Goal: Use online tool/utility: Utilize a website feature to perform a specific function

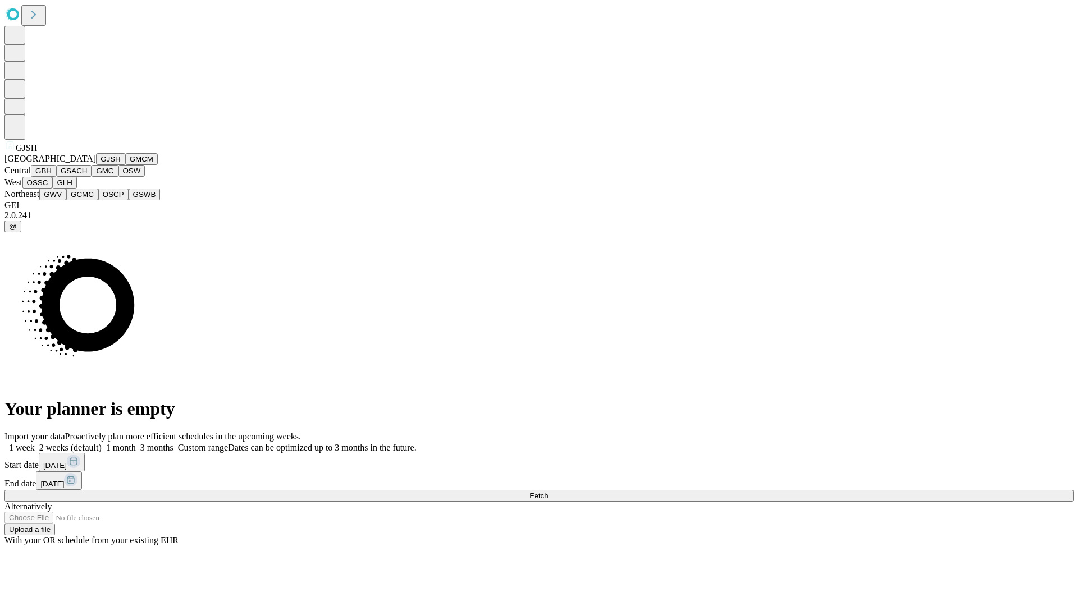
click at [96, 165] on button "GJSH" at bounding box center [110, 159] width 29 height 12
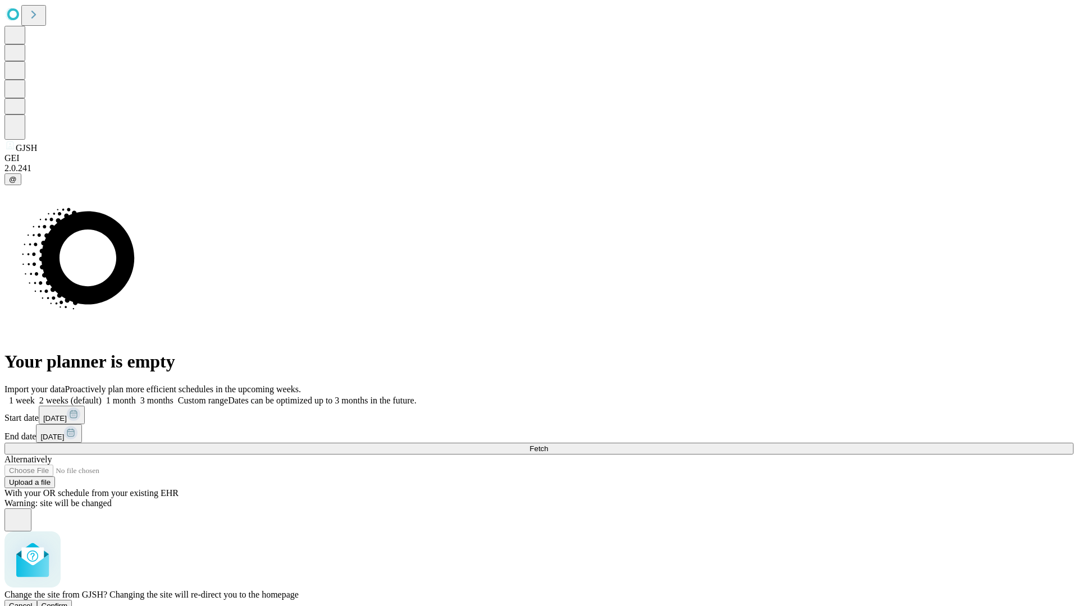
click at [68, 602] on span "Confirm" at bounding box center [55, 606] width 26 height 8
click at [102, 396] on label "2 weeks (default)" at bounding box center [68, 401] width 67 height 10
click at [548, 445] on span "Fetch" at bounding box center [538, 449] width 19 height 8
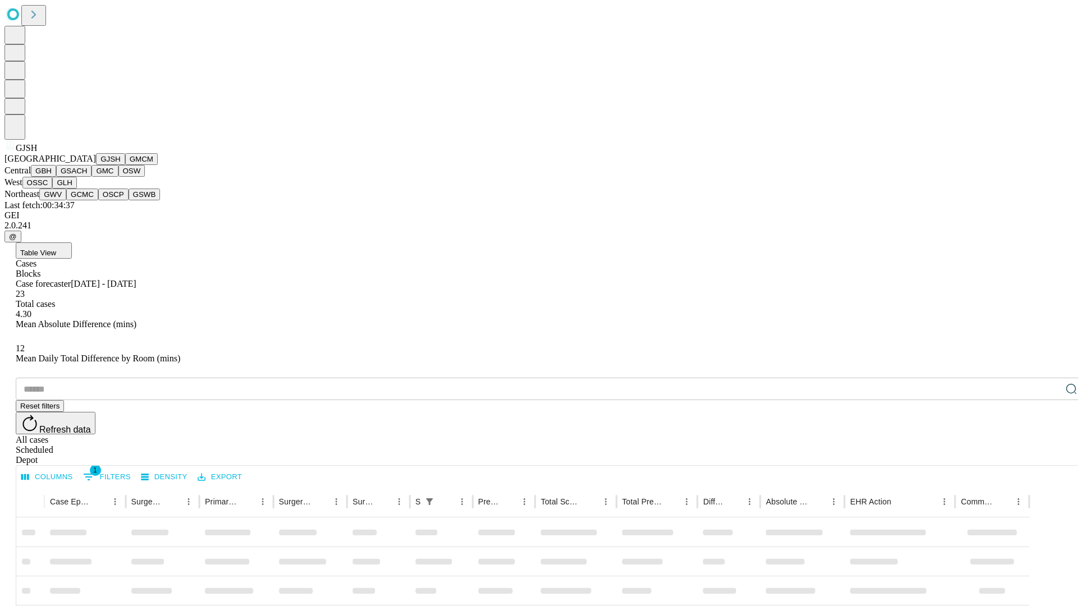
click at [125, 165] on button "GMCM" at bounding box center [141, 159] width 33 height 12
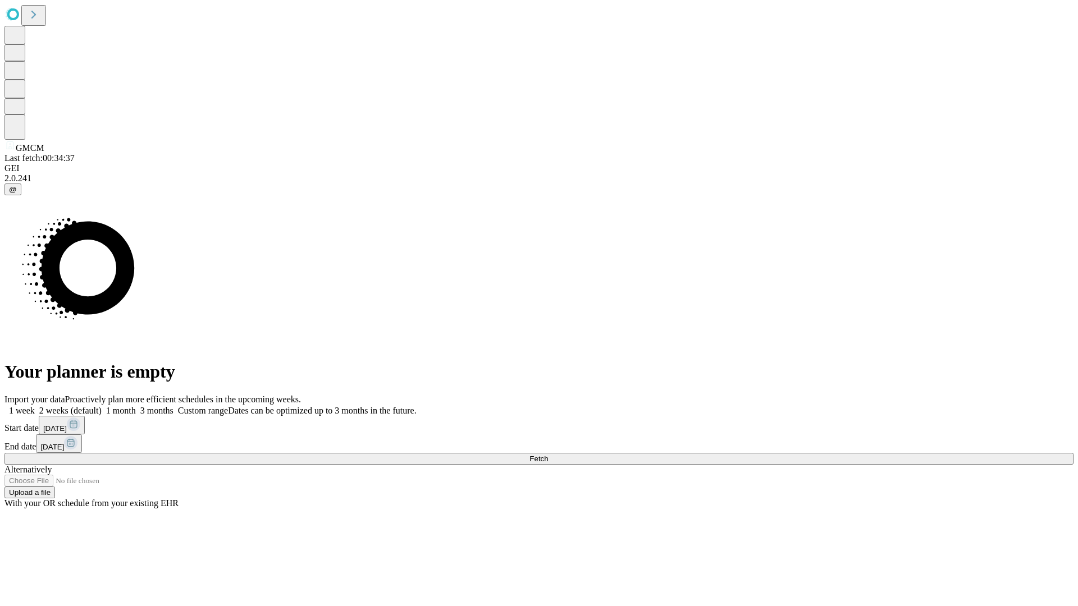
click at [102, 406] on label "2 weeks (default)" at bounding box center [68, 411] width 67 height 10
click at [548, 455] on span "Fetch" at bounding box center [538, 459] width 19 height 8
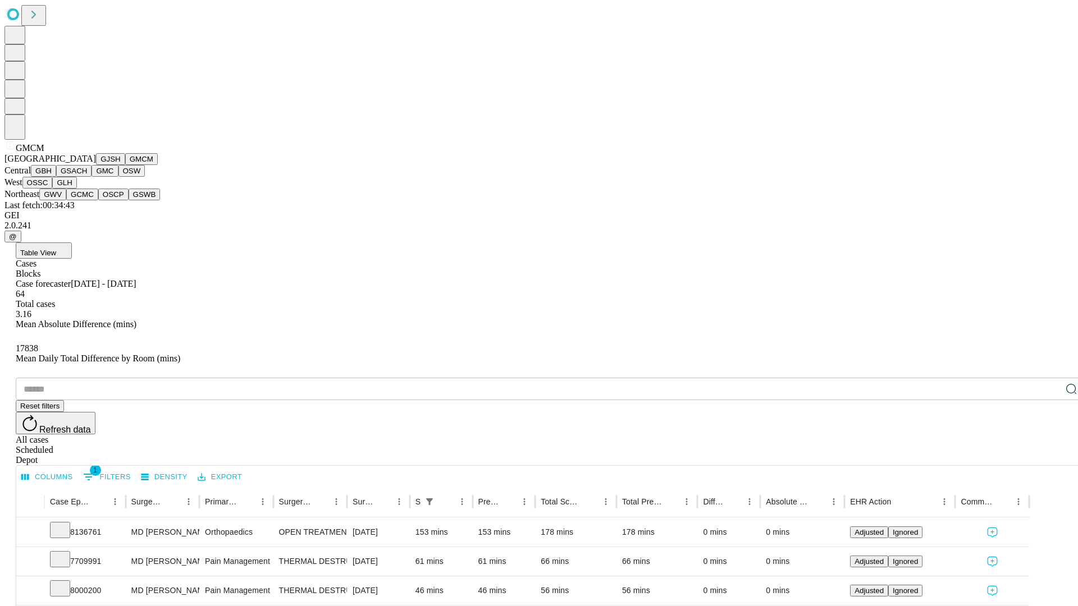
click at [56, 177] on button "GBH" at bounding box center [43, 171] width 25 height 12
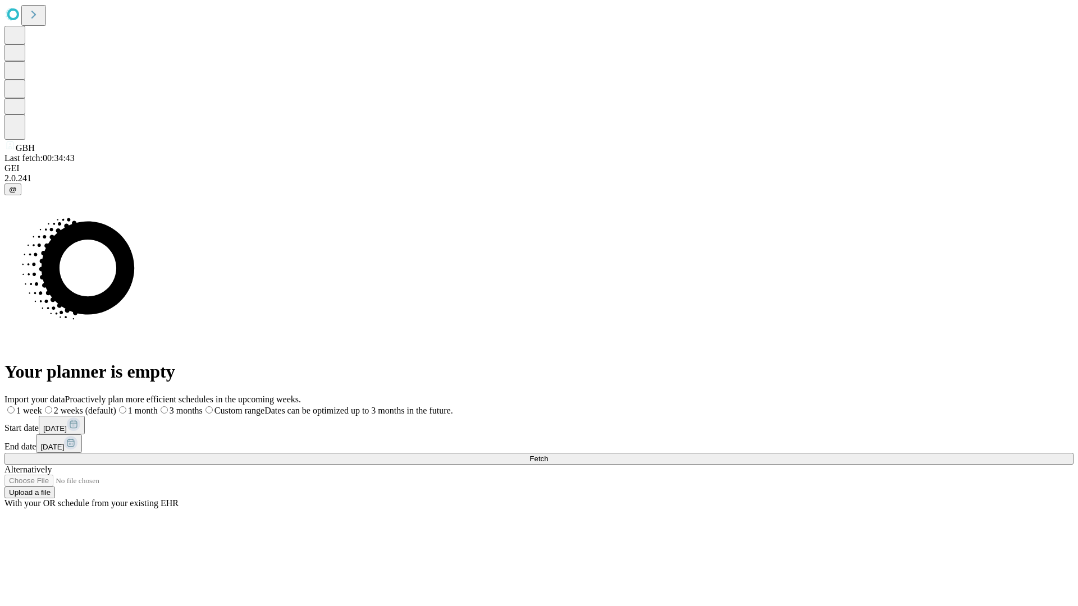
click at [116, 406] on label "2 weeks (default)" at bounding box center [79, 411] width 74 height 10
click at [548, 455] on span "Fetch" at bounding box center [538, 459] width 19 height 8
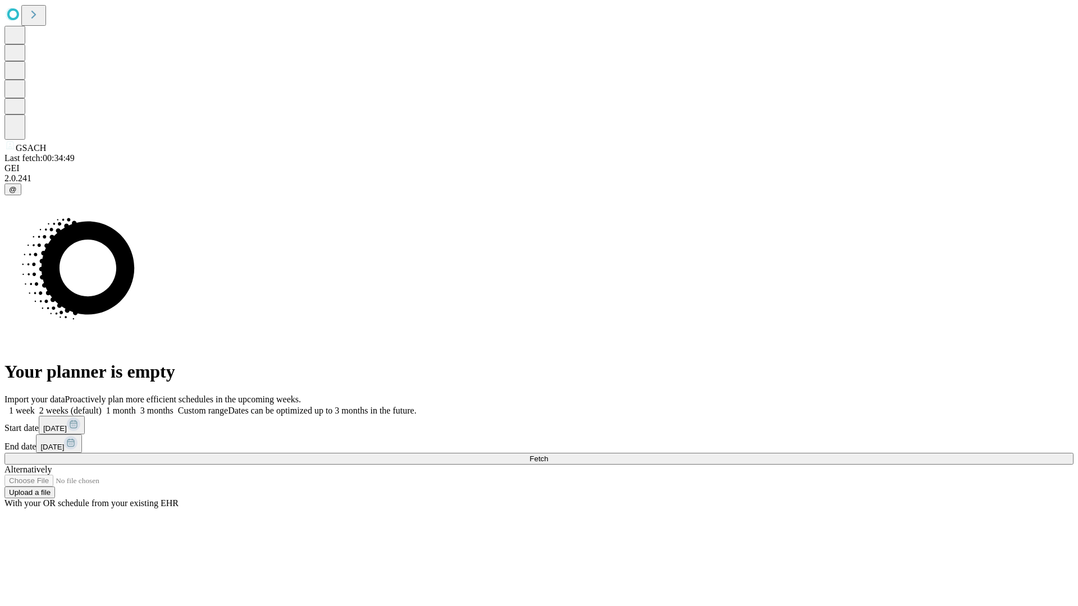
click at [102, 406] on label "2 weeks (default)" at bounding box center [68, 411] width 67 height 10
click at [548, 455] on span "Fetch" at bounding box center [538, 459] width 19 height 8
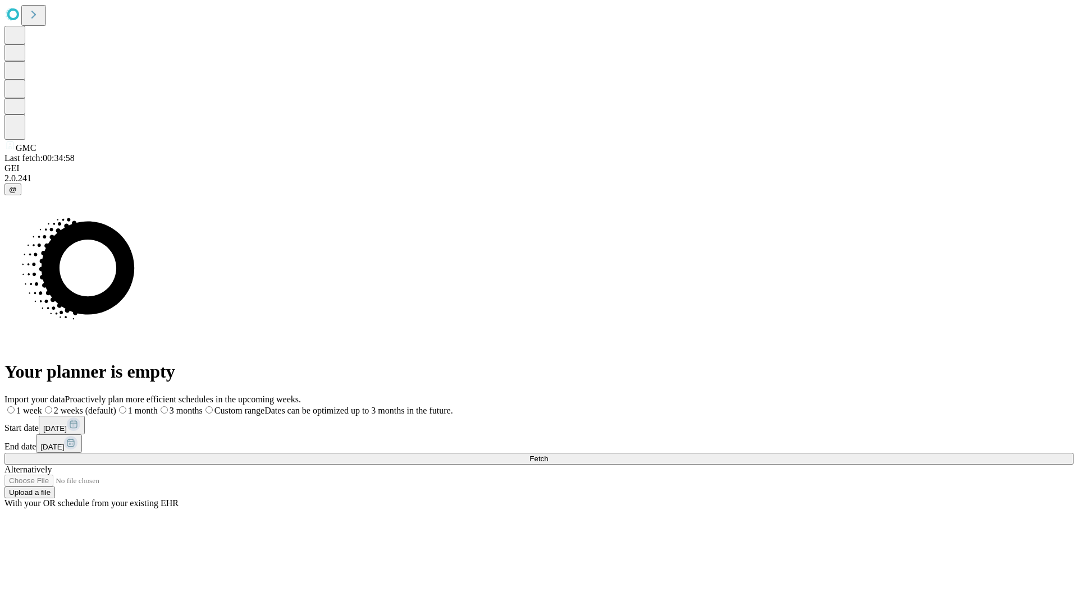
click at [548, 455] on span "Fetch" at bounding box center [538, 459] width 19 height 8
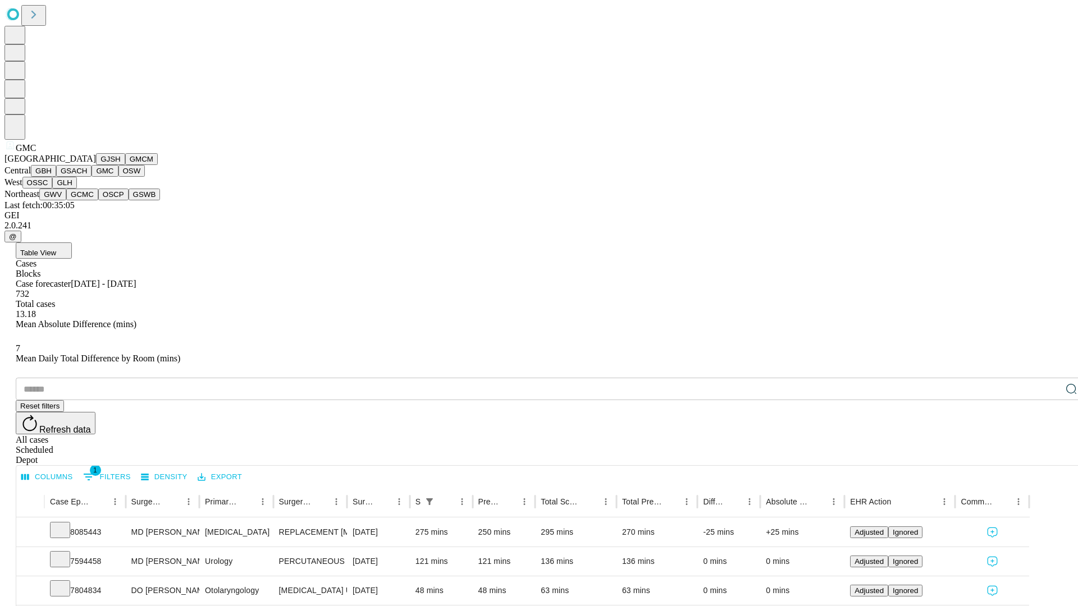
click at [118, 177] on button "OSW" at bounding box center [131, 171] width 27 height 12
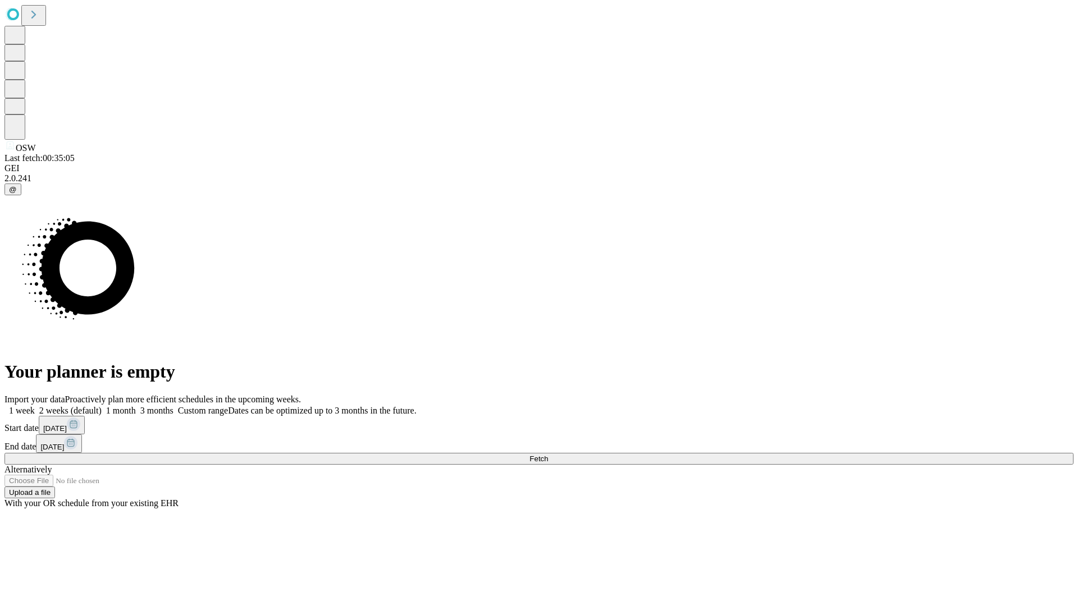
click at [102, 406] on label "2 weeks (default)" at bounding box center [68, 411] width 67 height 10
click at [548, 455] on span "Fetch" at bounding box center [538, 459] width 19 height 8
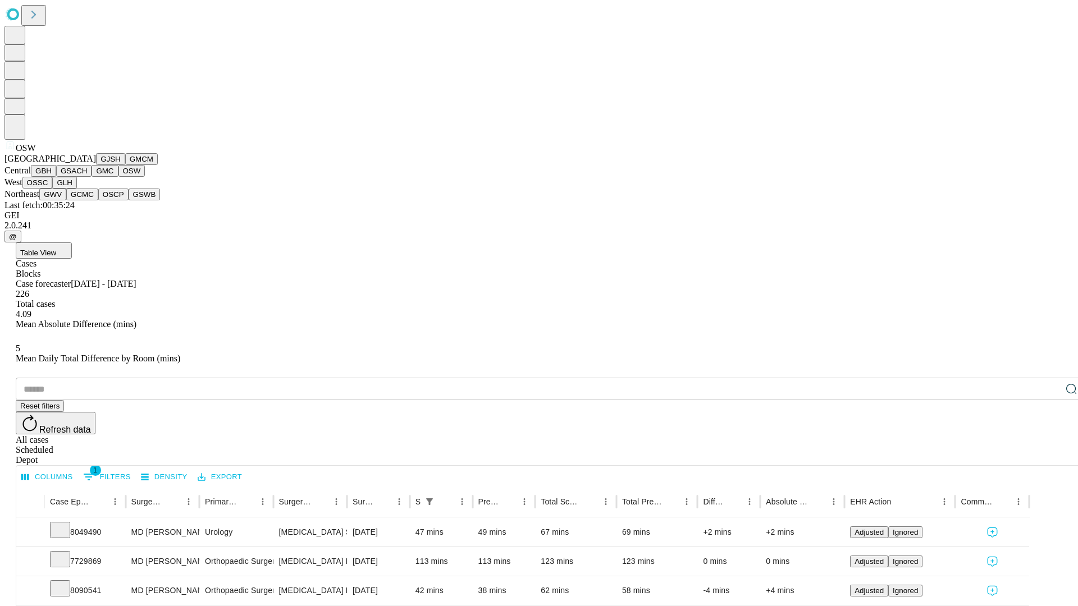
click at [53, 189] on button "OSSC" at bounding box center [37, 183] width 30 height 12
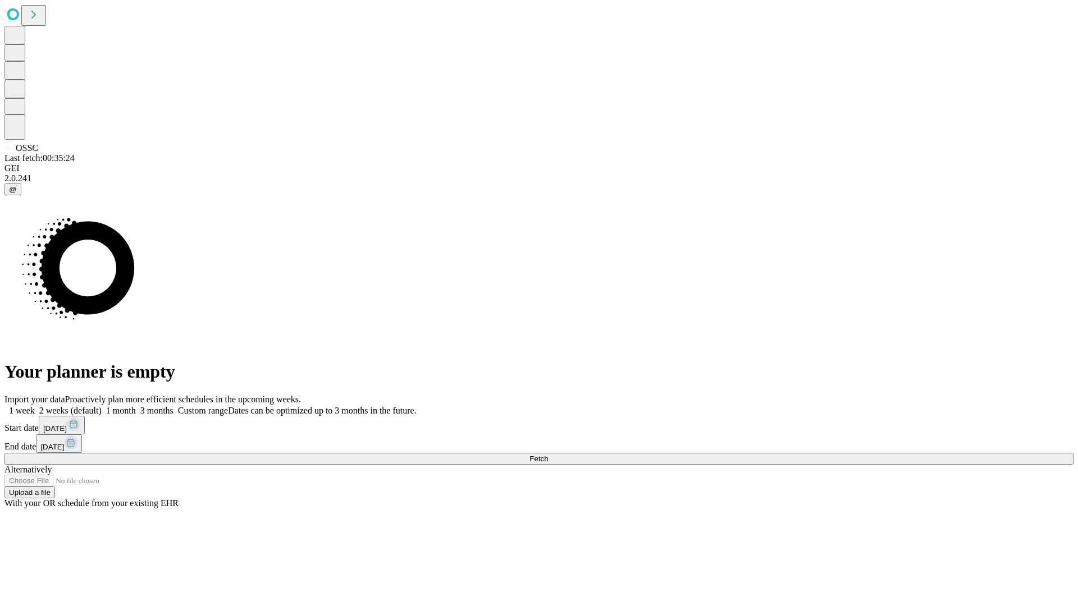
click at [102, 406] on label "2 weeks (default)" at bounding box center [68, 411] width 67 height 10
click at [548, 455] on span "Fetch" at bounding box center [538, 459] width 19 height 8
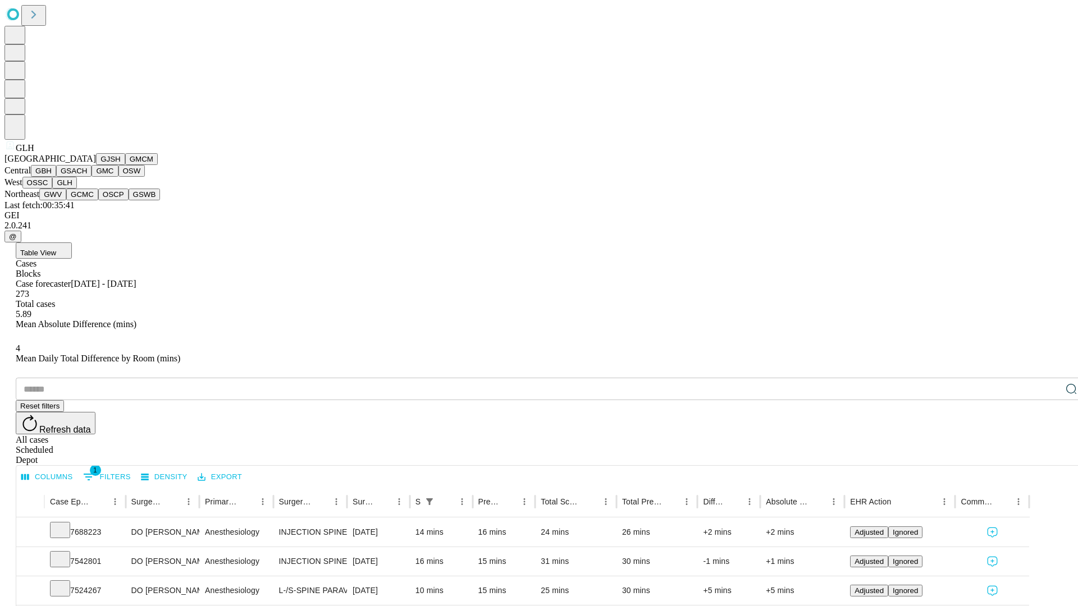
click at [66, 200] on button "GWV" at bounding box center [52, 195] width 27 height 12
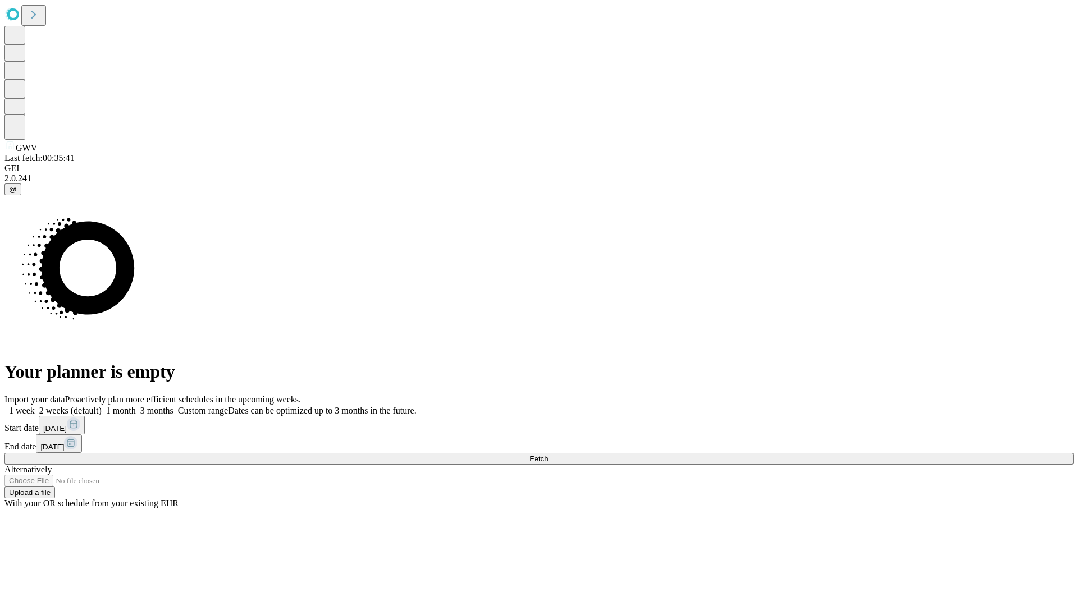
click at [102, 406] on label "2 weeks (default)" at bounding box center [68, 411] width 67 height 10
click at [548, 455] on span "Fetch" at bounding box center [538, 459] width 19 height 8
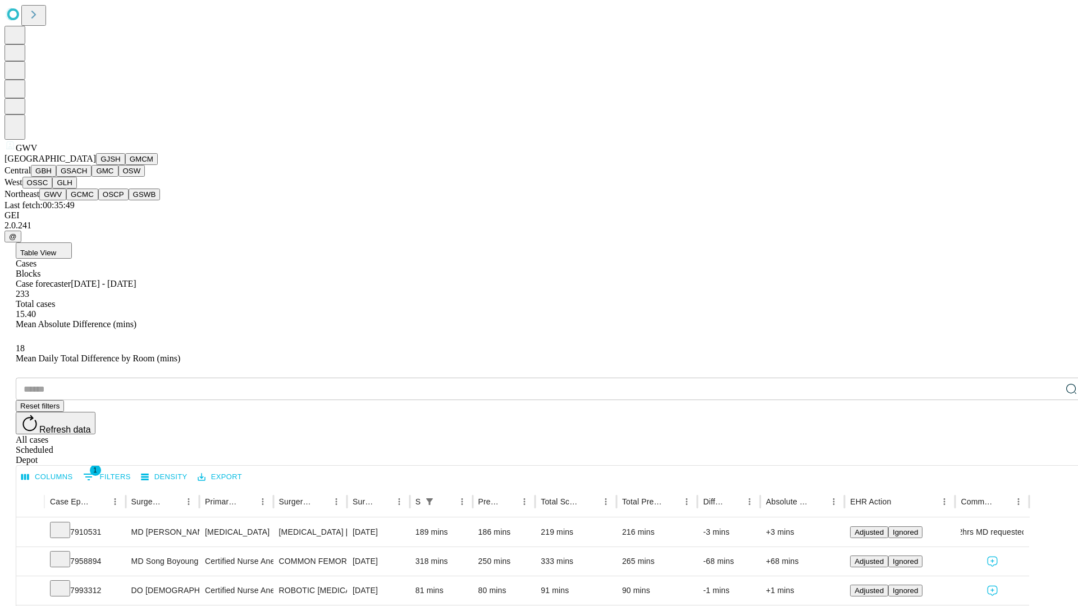
click at [87, 200] on button "GCMC" at bounding box center [82, 195] width 32 height 12
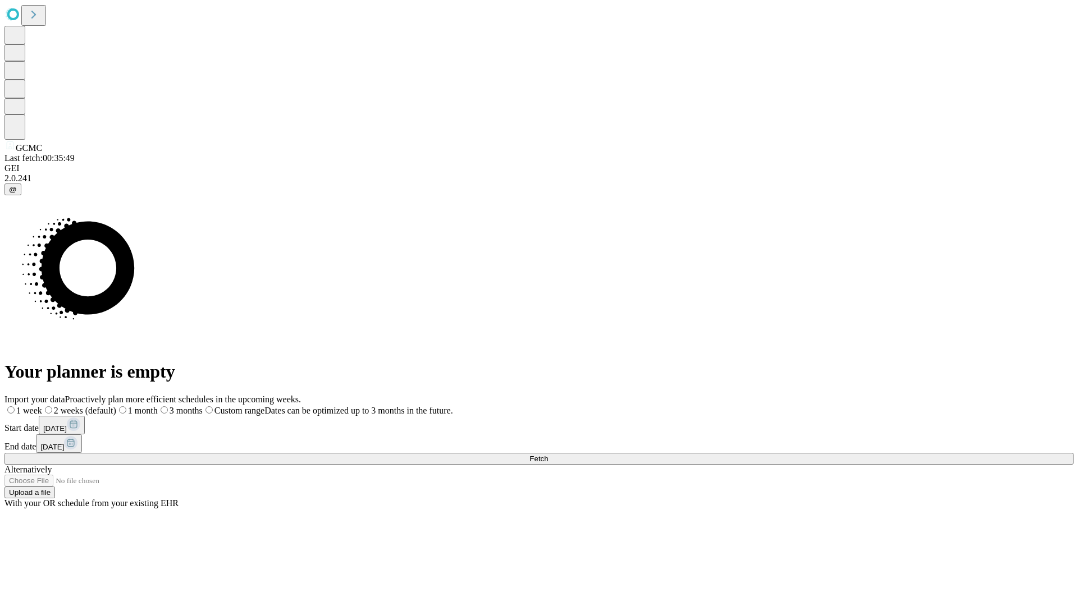
click at [116, 406] on label "2 weeks (default)" at bounding box center [79, 411] width 74 height 10
click at [548, 455] on span "Fetch" at bounding box center [538, 459] width 19 height 8
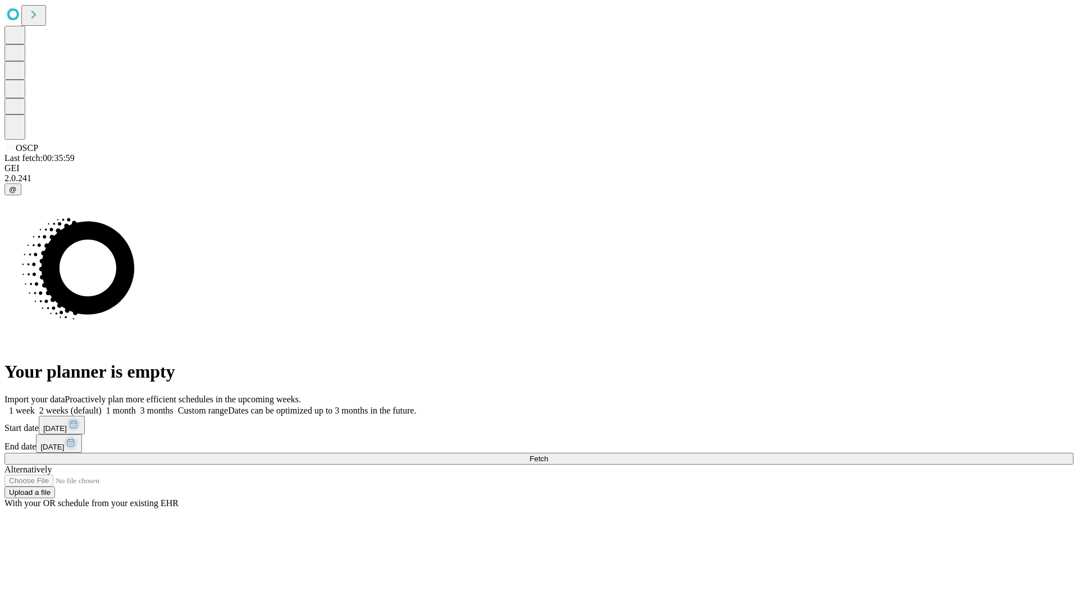
click at [102, 406] on label "2 weeks (default)" at bounding box center [68, 411] width 67 height 10
click at [548, 455] on span "Fetch" at bounding box center [538, 459] width 19 height 8
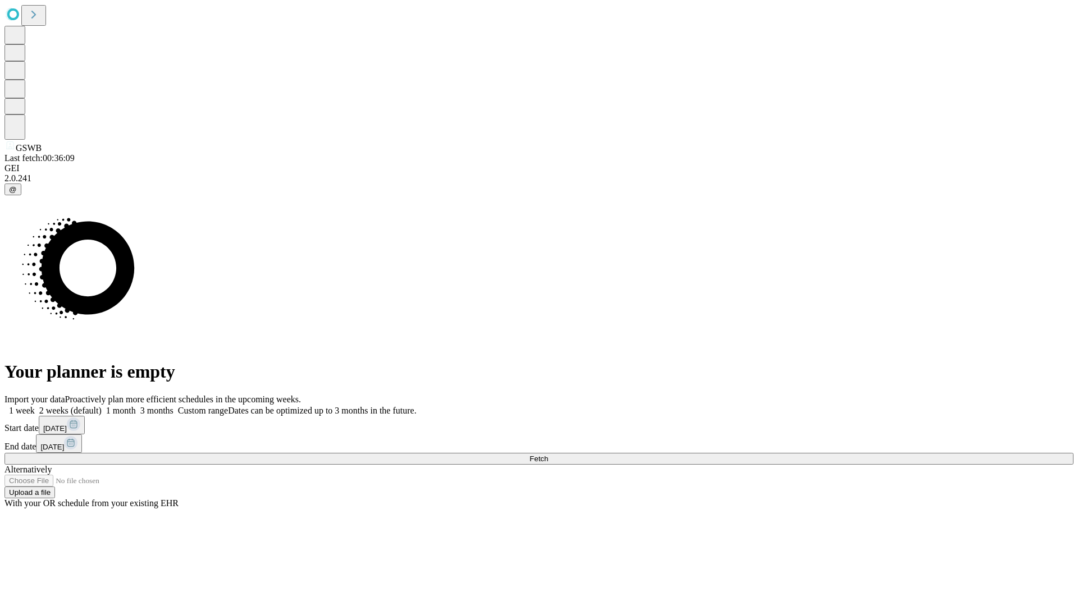
click at [102, 406] on label "2 weeks (default)" at bounding box center [68, 411] width 67 height 10
click at [548, 455] on span "Fetch" at bounding box center [538, 459] width 19 height 8
